Goal: Task Accomplishment & Management: Use online tool/utility

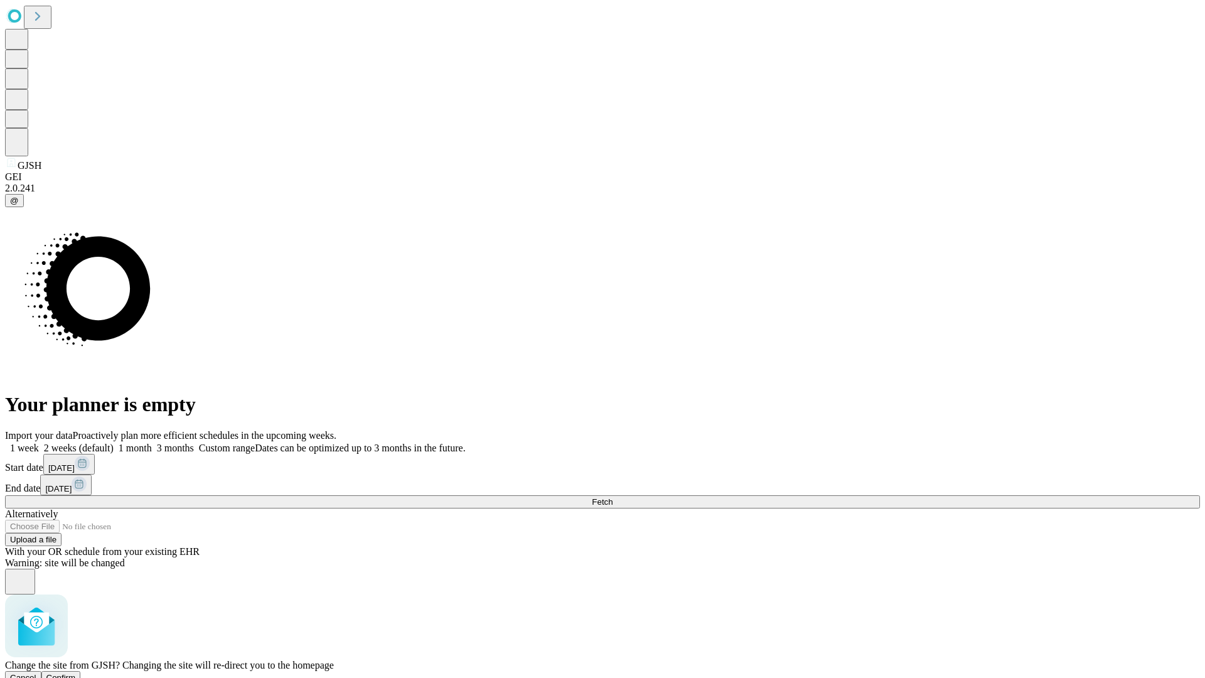
click at [76, 673] on span "Confirm" at bounding box center [60, 677] width 29 height 9
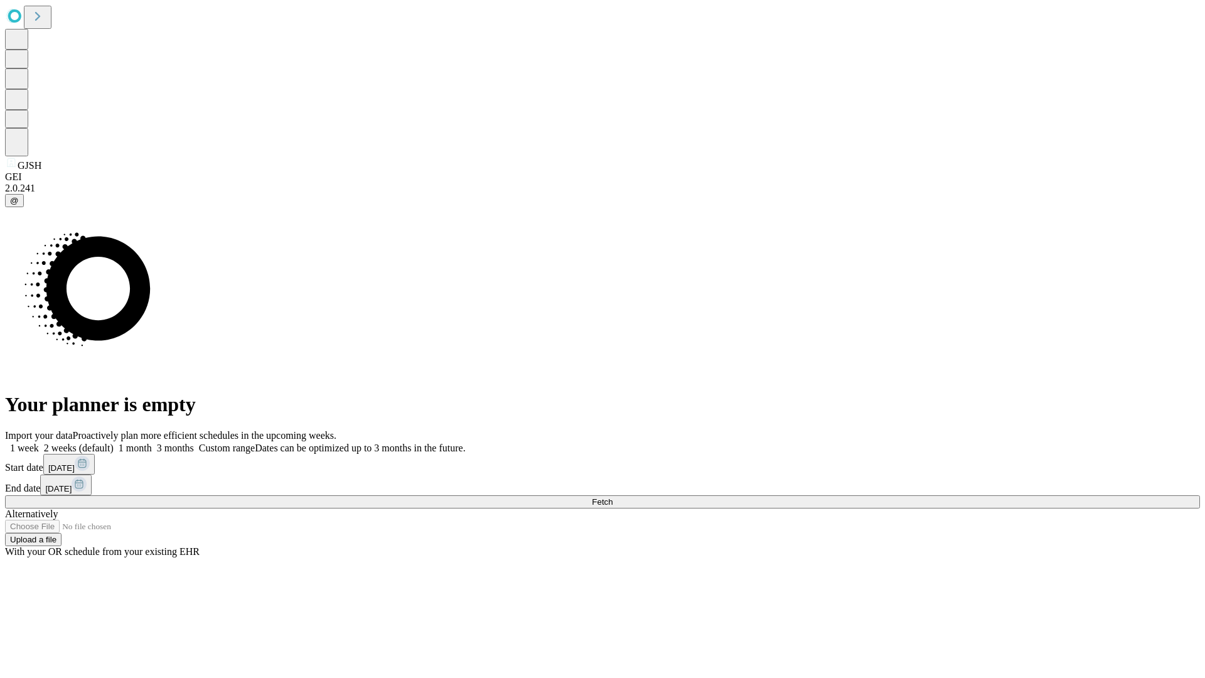
click at [114, 442] on label "2 weeks (default)" at bounding box center [76, 447] width 75 height 11
click at [612, 497] on span "Fetch" at bounding box center [602, 501] width 21 height 9
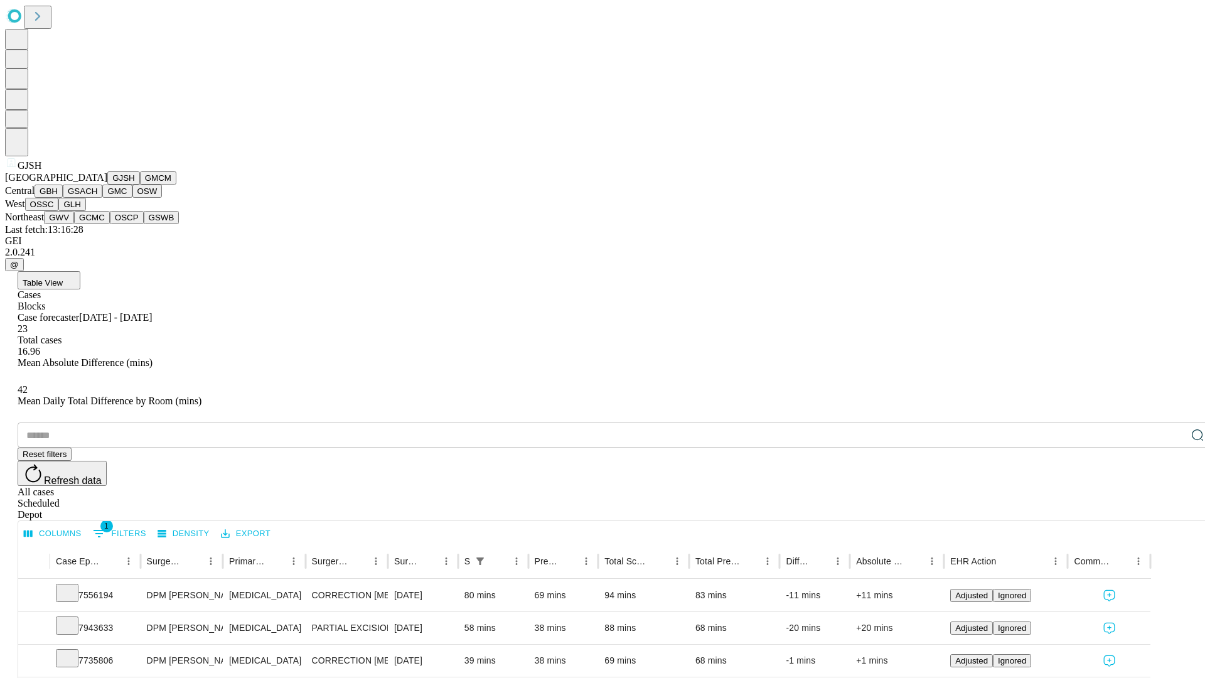
click at [140, 184] on button "GMCM" at bounding box center [158, 177] width 36 height 13
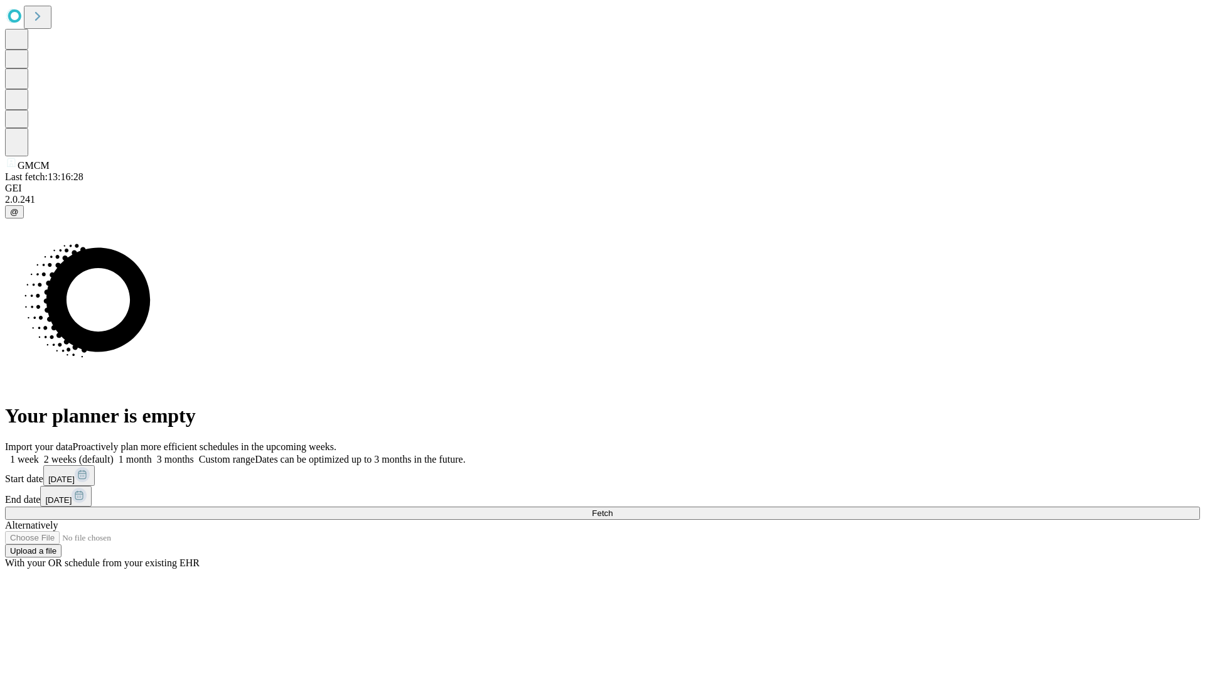
click at [114, 454] on label "2 weeks (default)" at bounding box center [76, 459] width 75 height 11
click at [612, 508] on span "Fetch" at bounding box center [602, 512] width 21 height 9
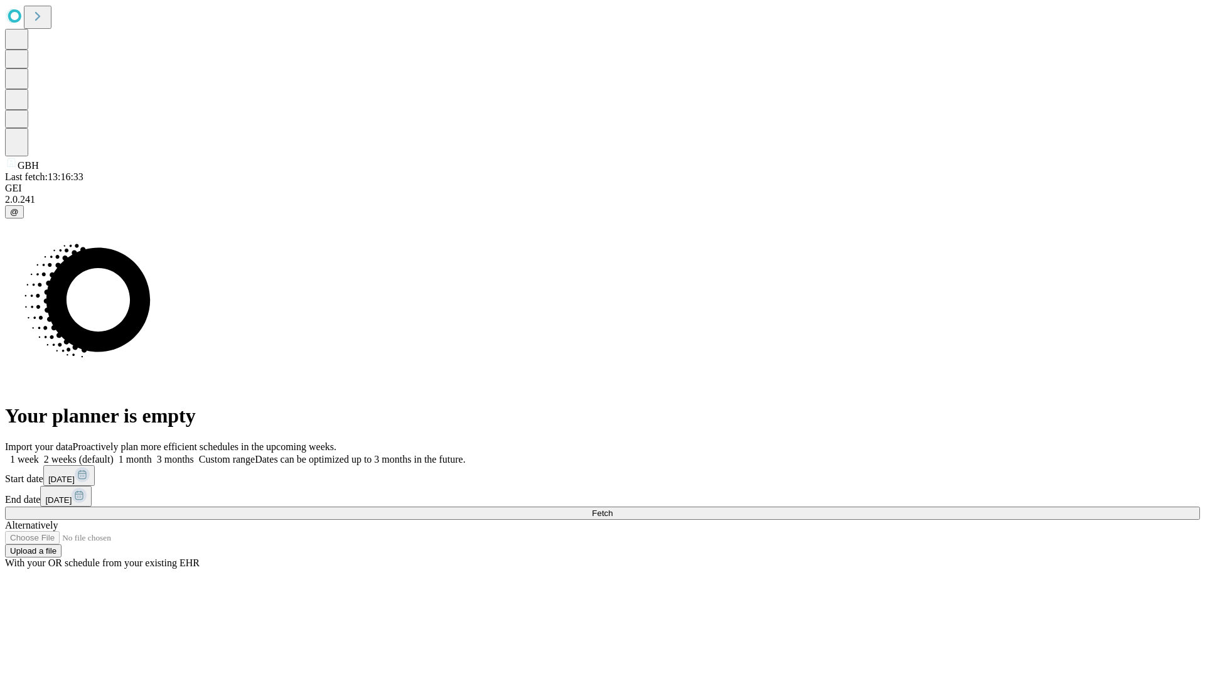
click at [114, 454] on label "2 weeks (default)" at bounding box center [76, 459] width 75 height 11
click at [612, 508] on span "Fetch" at bounding box center [602, 512] width 21 height 9
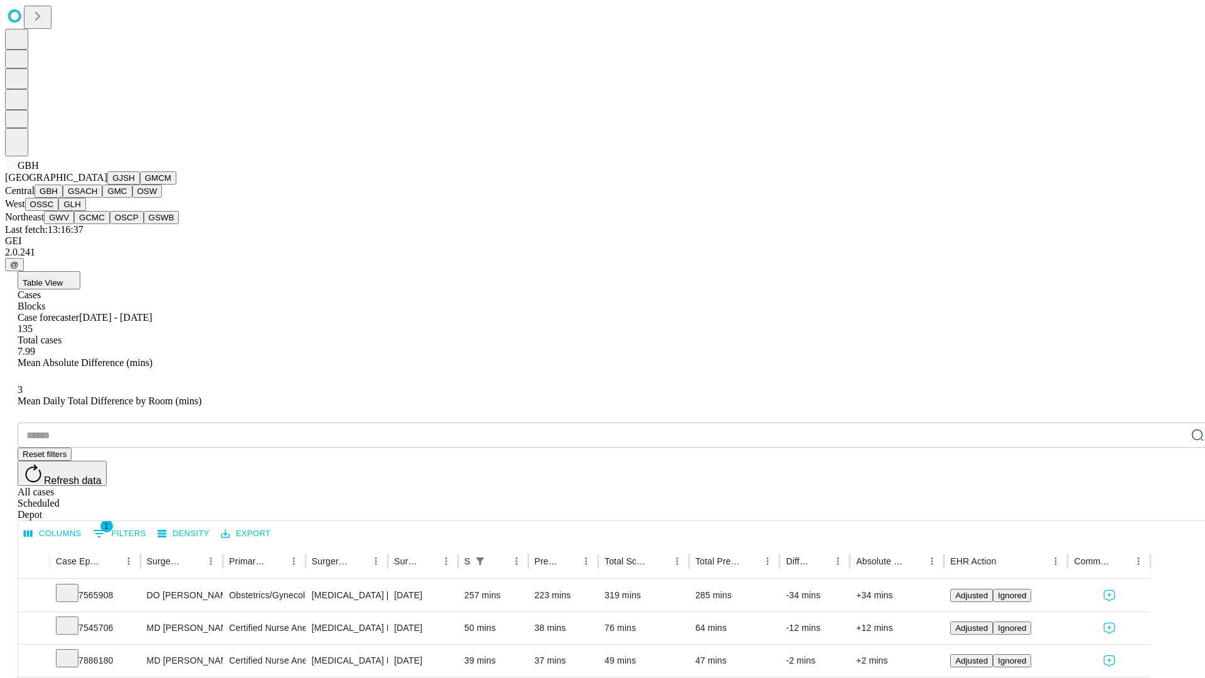
click at [97, 198] on button "GSACH" at bounding box center [83, 190] width 40 height 13
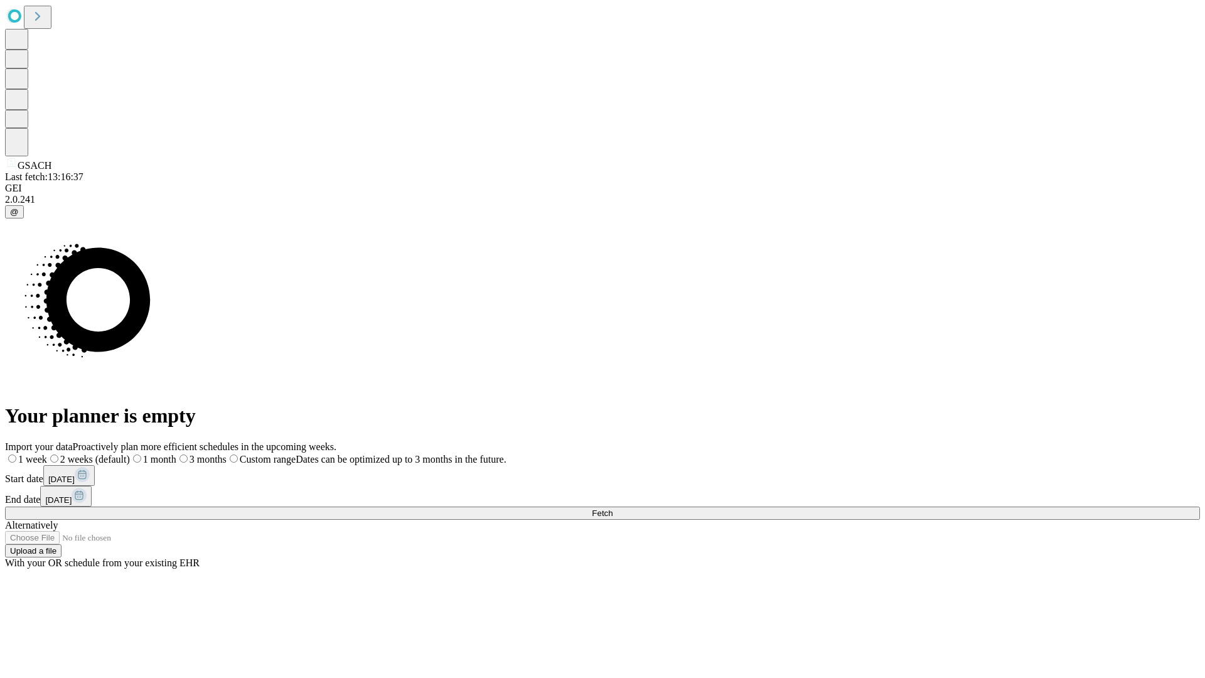
click at [130, 454] on label "2 weeks (default)" at bounding box center [88, 459] width 83 height 11
click at [612, 508] on span "Fetch" at bounding box center [602, 512] width 21 height 9
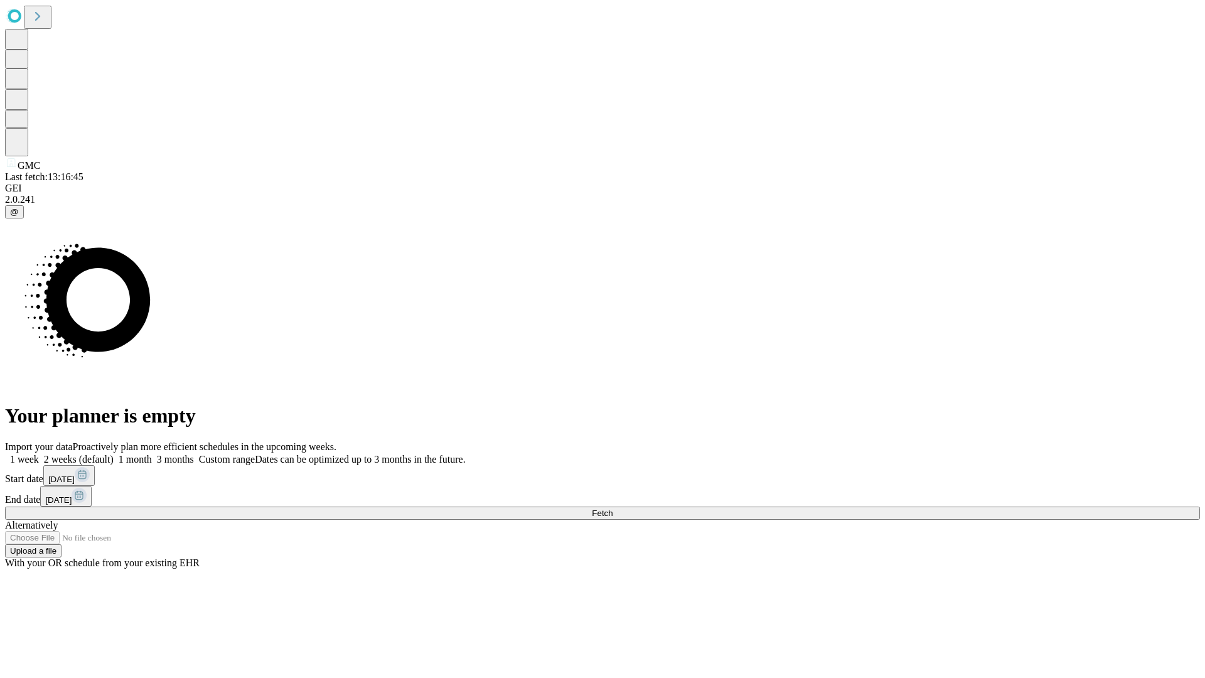
click at [114, 454] on label "2 weeks (default)" at bounding box center [76, 459] width 75 height 11
click at [612, 508] on span "Fetch" at bounding box center [602, 512] width 21 height 9
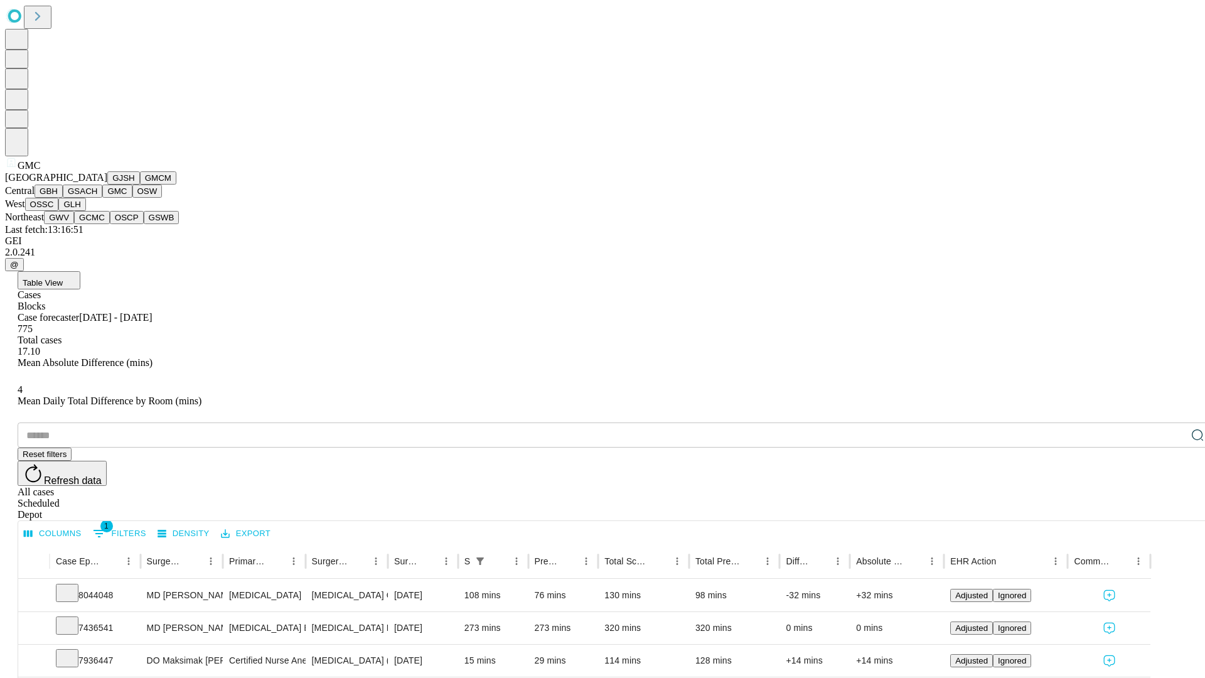
click at [132, 198] on button "OSW" at bounding box center [147, 190] width 30 height 13
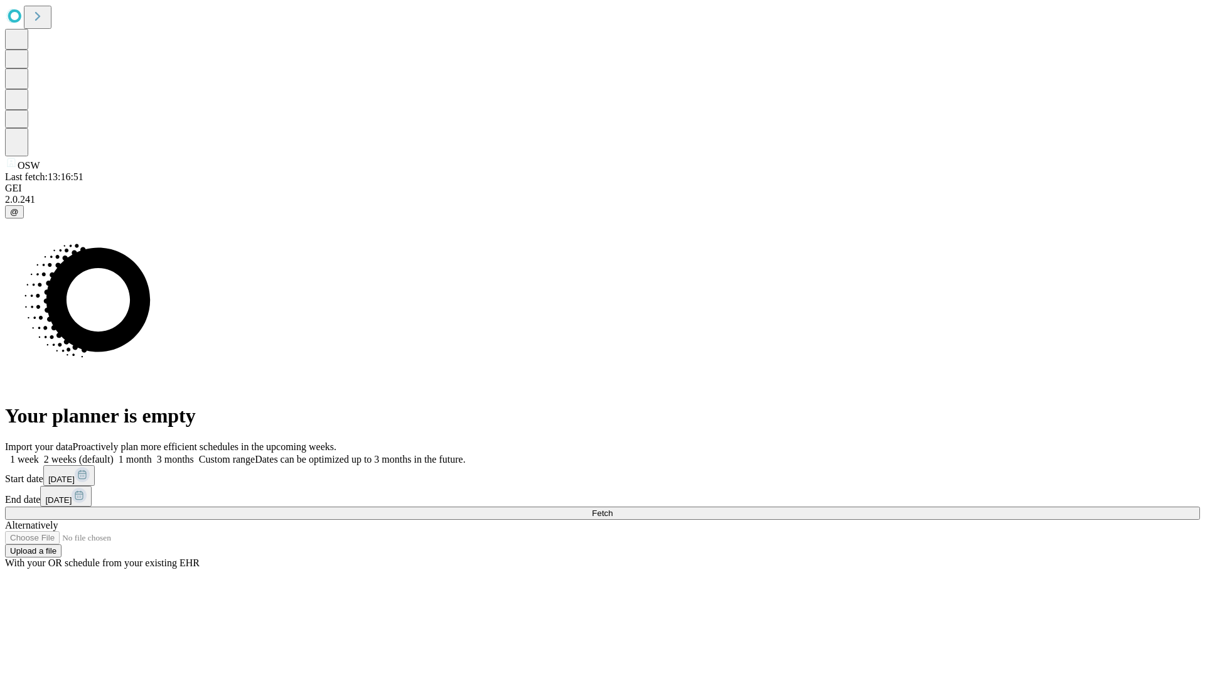
click at [114, 454] on label "2 weeks (default)" at bounding box center [76, 459] width 75 height 11
click at [612, 508] on span "Fetch" at bounding box center [602, 512] width 21 height 9
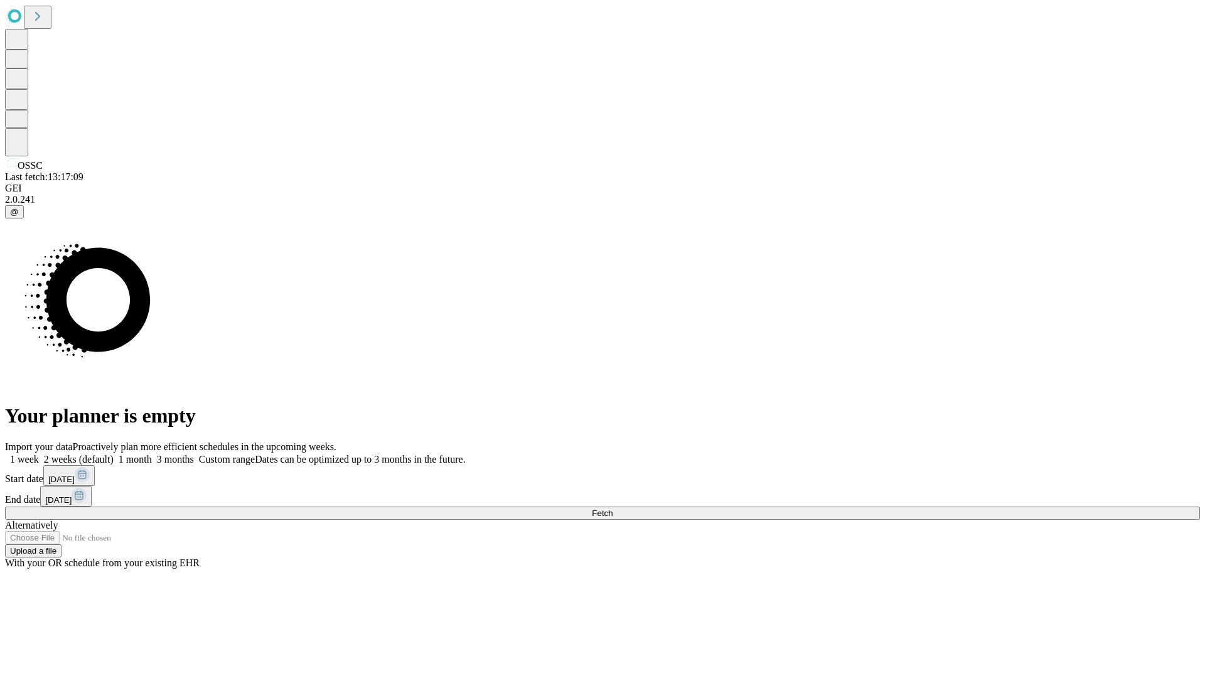
click at [114, 454] on label "2 weeks (default)" at bounding box center [76, 459] width 75 height 11
click at [612, 508] on span "Fetch" at bounding box center [602, 512] width 21 height 9
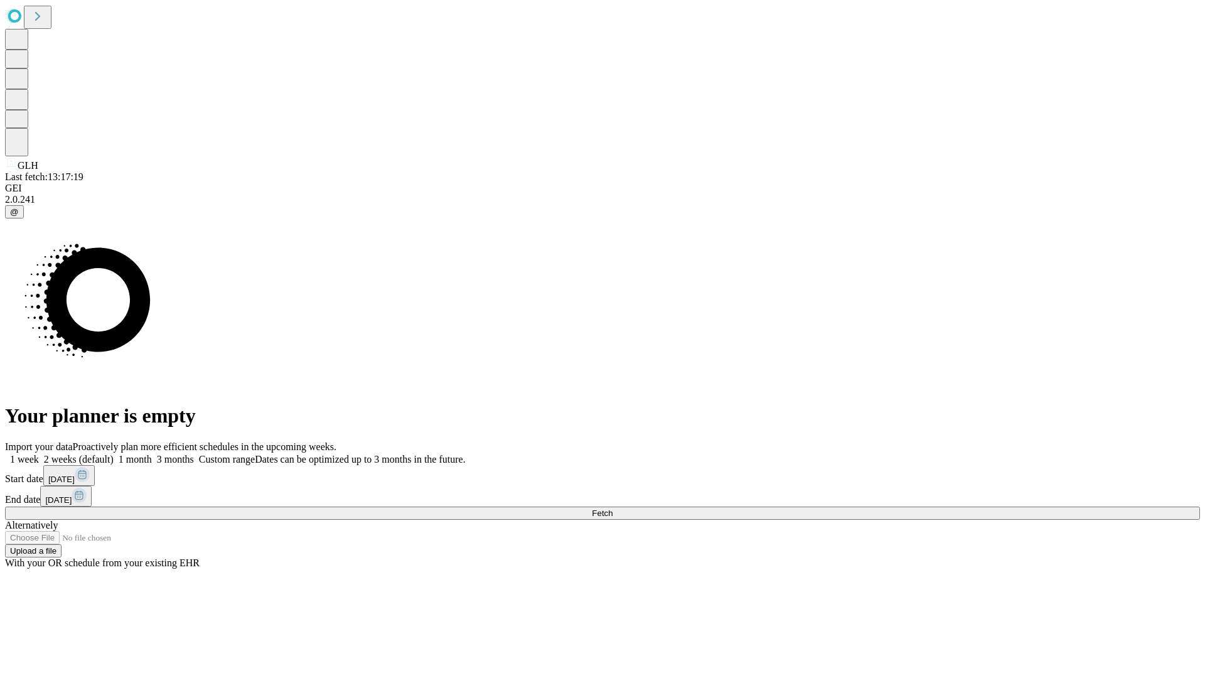
click at [114, 454] on label "2 weeks (default)" at bounding box center [76, 459] width 75 height 11
click at [612, 508] on span "Fetch" at bounding box center [602, 512] width 21 height 9
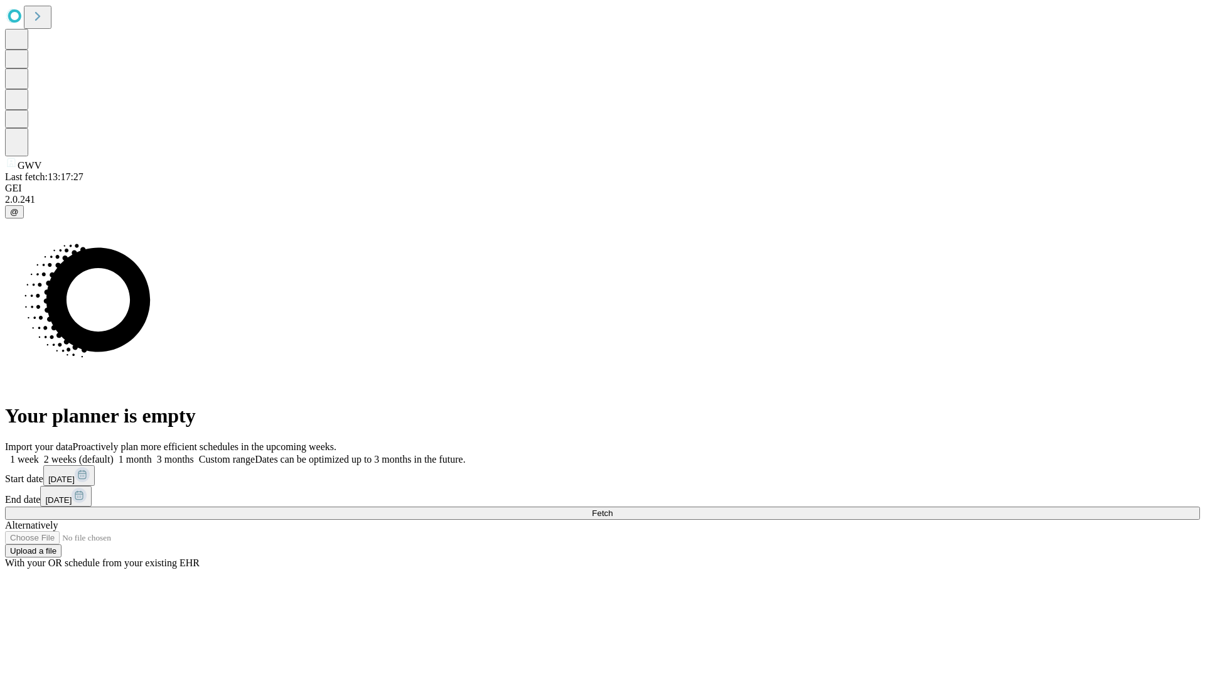
click at [114, 454] on label "2 weeks (default)" at bounding box center [76, 459] width 75 height 11
click at [612, 508] on span "Fetch" at bounding box center [602, 512] width 21 height 9
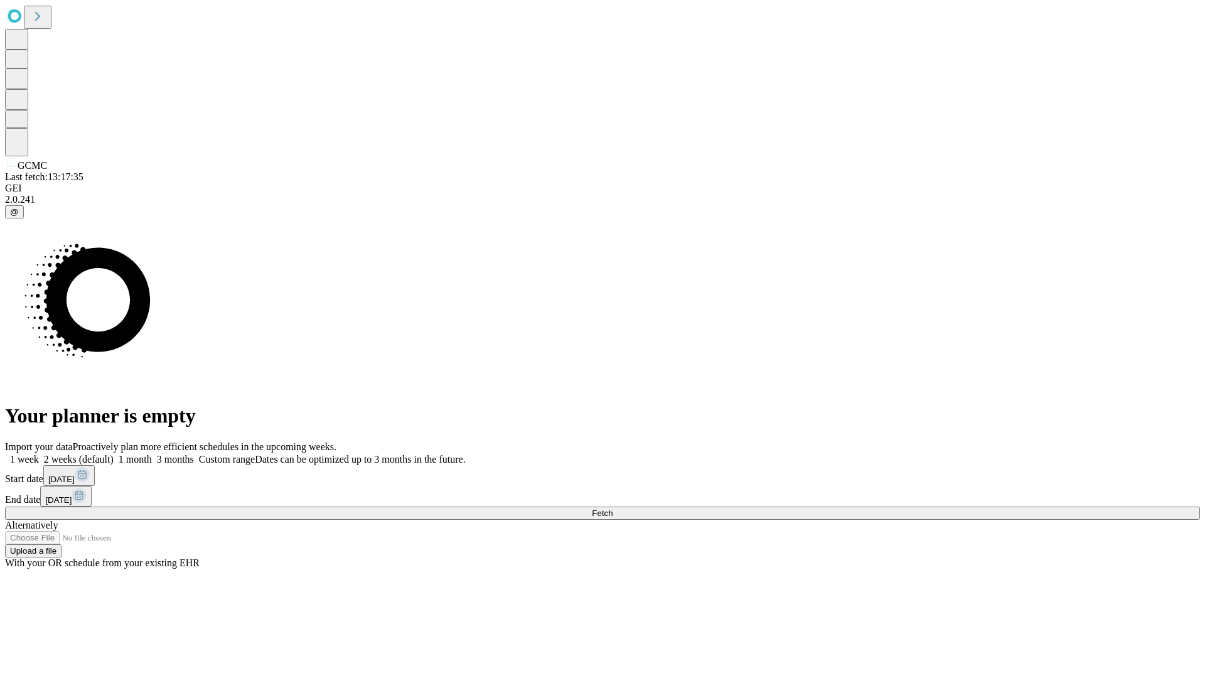
click at [114, 454] on label "2 weeks (default)" at bounding box center [76, 459] width 75 height 11
click at [612, 508] on span "Fetch" at bounding box center [602, 512] width 21 height 9
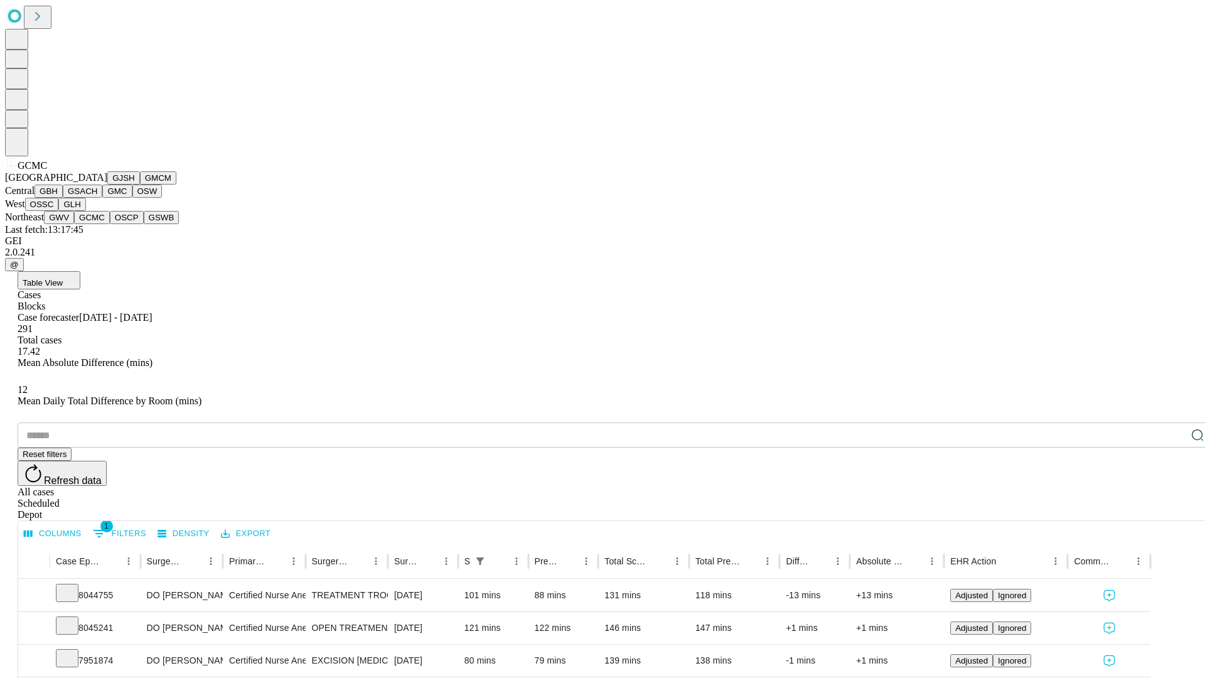
click at [110, 224] on button "OSCP" at bounding box center [127, 217] width 34 height 13
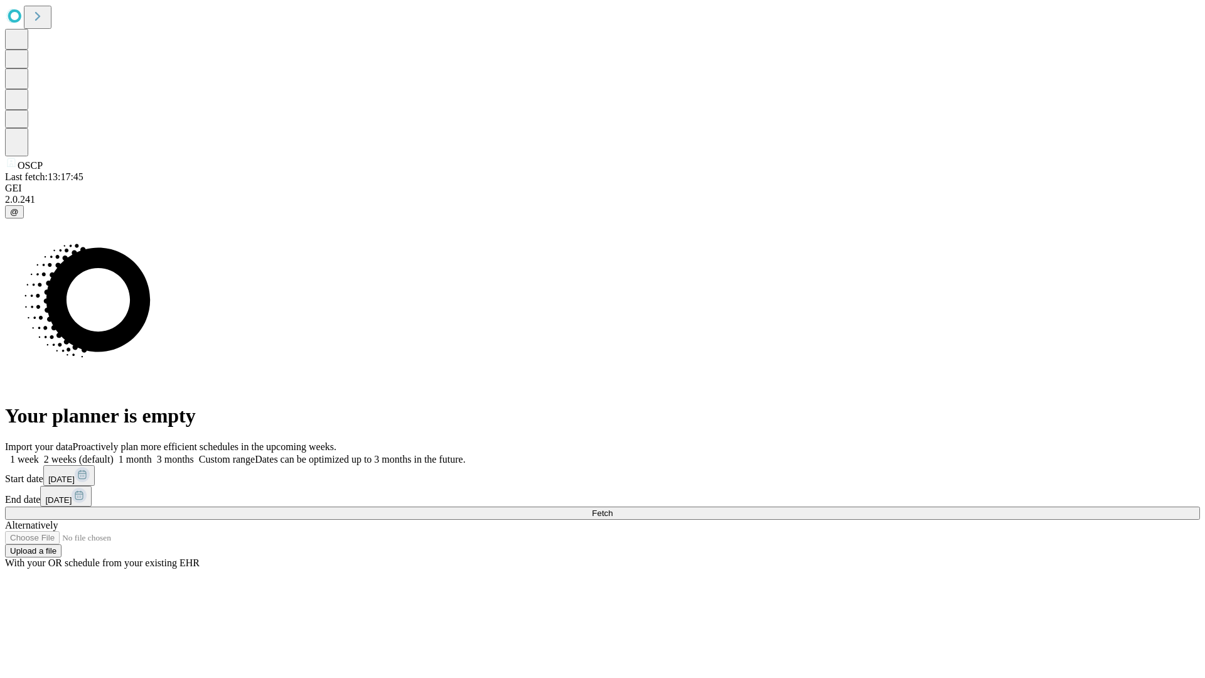
click at [114, 454] on label "2 weeks (default)" at bounding box center [76, 459] width 75 height 11
click at [612, 508] on span "Fetch" at bounding box center [602, 512] width 21 height 9
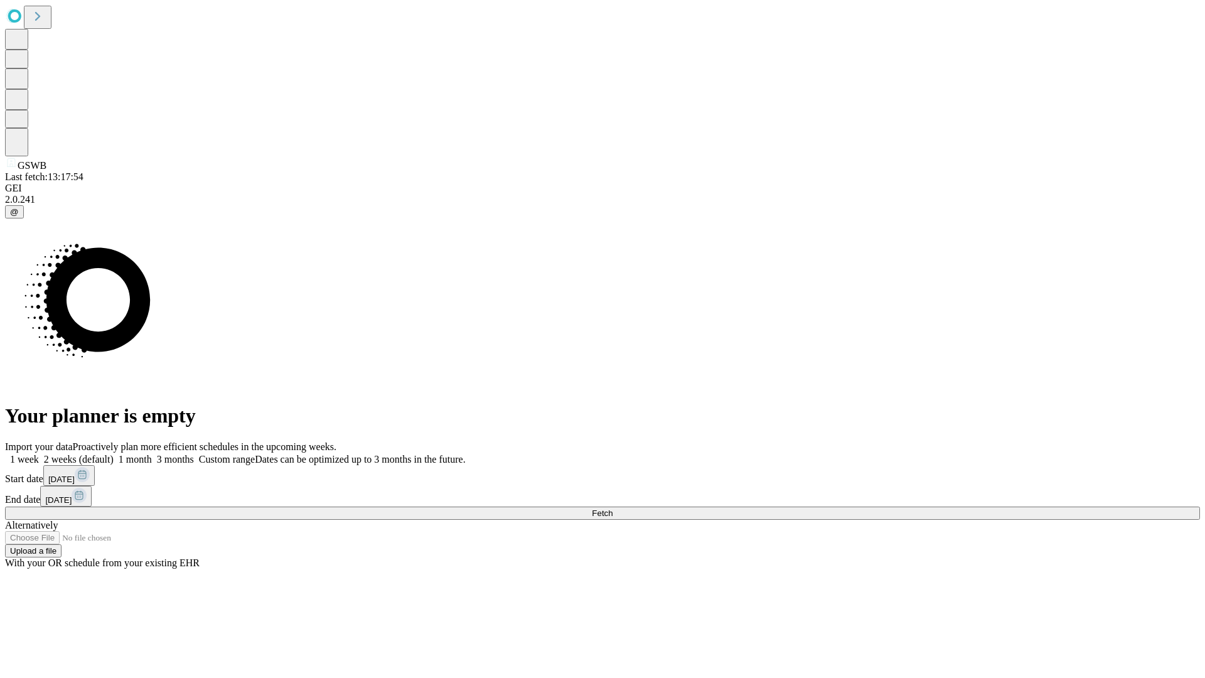
click at [114, 454] on label "2 weeks (default)" at bounding box center [76, 459] width 75 height 11
click at [612, 508] on span "Fetch" at bounding box center [602, 512] width 21 height 9
